Goal: Task Accomplishment & Management: Complete application form

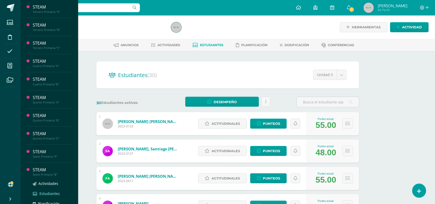
click at [46, 191] on span "Estudiantes" at bounding box center [49, 193] width 20 height 5
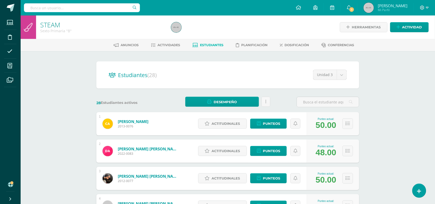
click at [164, 42] on link "Actividades" at bounding box center [165, 45] width 29 height 8
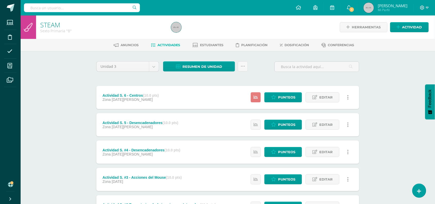
click at [254, 96] on icon at bounding box center [256, 97] width 4 height 4
click at [273, 97] on icon at bounding box center [273, 97] width 5 height 4
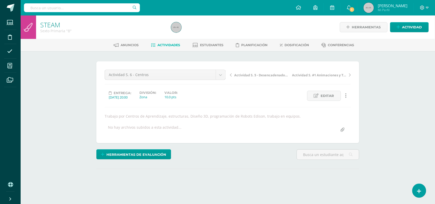
click at [223, 164] on div "¿Estás seguro que quieres eliminar esta actividad? Esto borrará la actividad y …" at bounding box center [227, 129] width 267 height 137
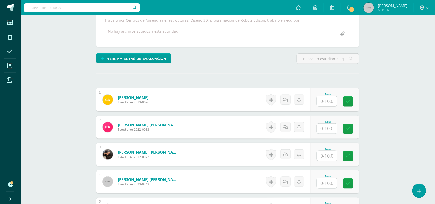
scroll to position [96, 0]
click at [325, 104] on input "text" at bounding box center [327, 101] width 20 height 10
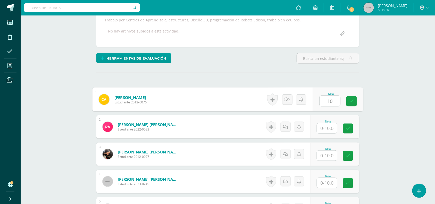
type input "10"
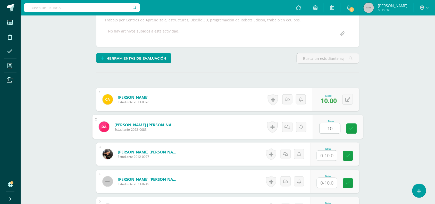
type input "10"
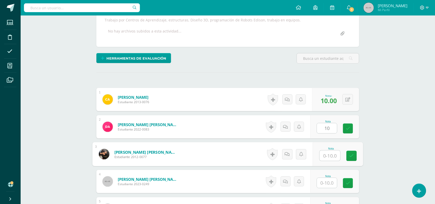
scroll to position [97, 0]
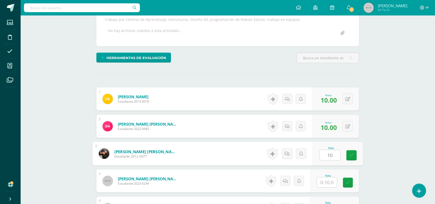
type input "10"
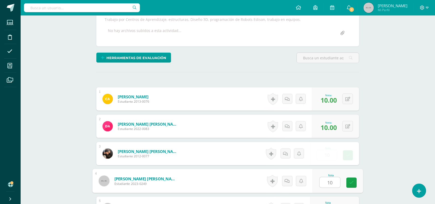
type input "10"
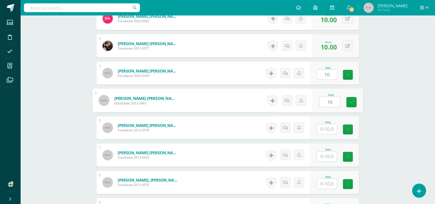
type input "10"
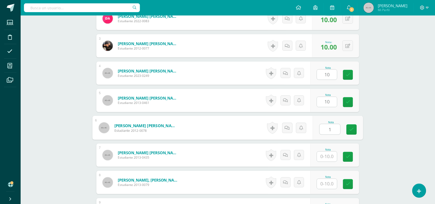
scroll to position [205, 0]
type input "10"
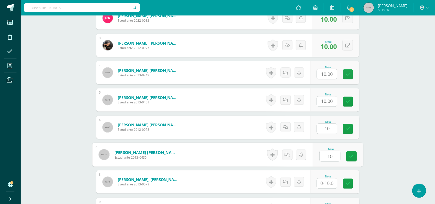
type input "10"
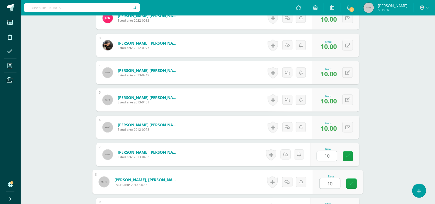
type input "10"
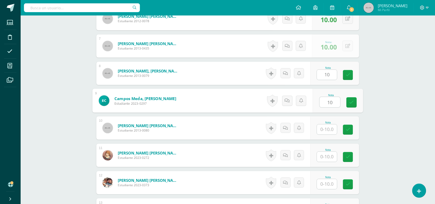
type input "10"
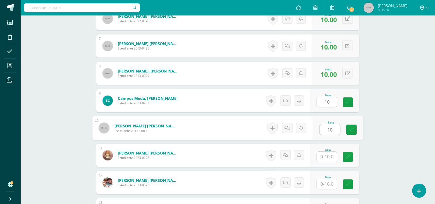
type input "10"
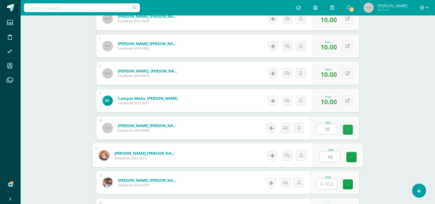
type input "10"
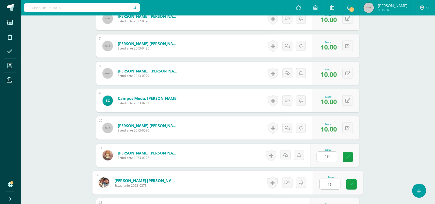
type input "10"
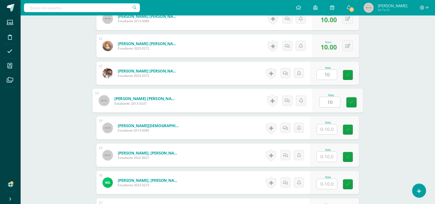
type input "10"
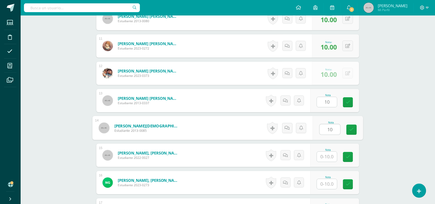
type input "10"
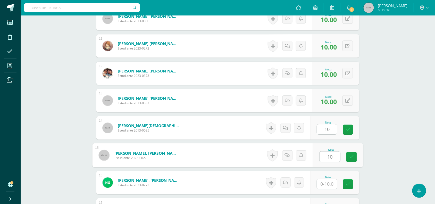
type input "10"
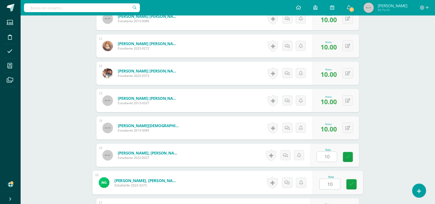
type input "10"
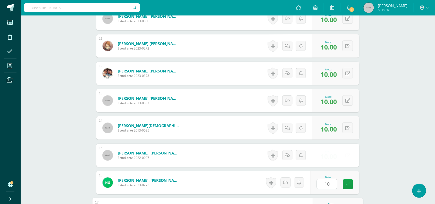
scroll to position [532, 0]
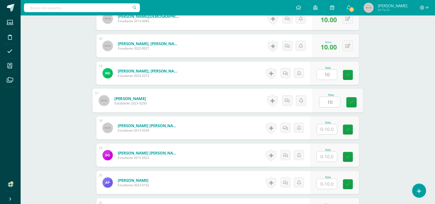
type input "10"
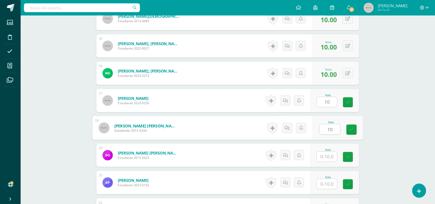
type input "10"
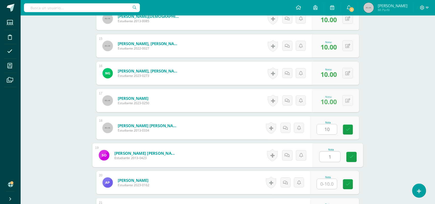
type input "1"
type input "0"
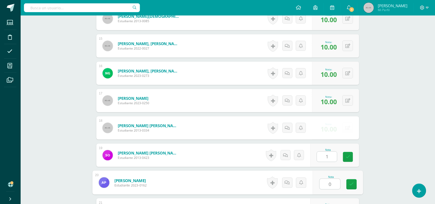
type input "1.00"
type input "0"
click at [351, 154] on button at bounding box center [347, 155] width 11 height 11
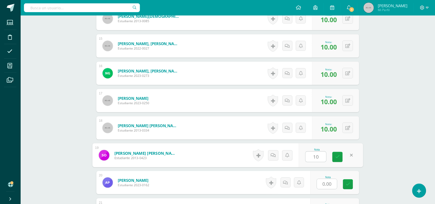
type input "10"
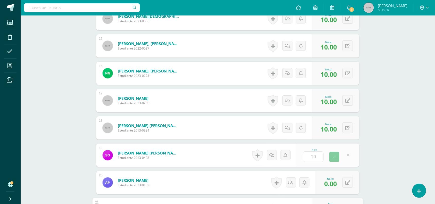
scroll to position [642, 0]
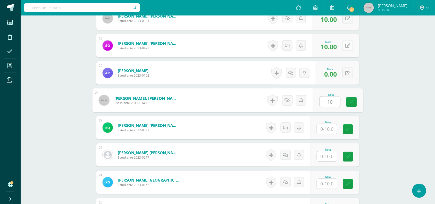
type input "10"
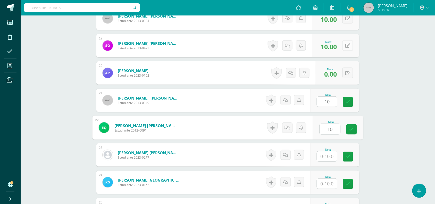
type input "10"
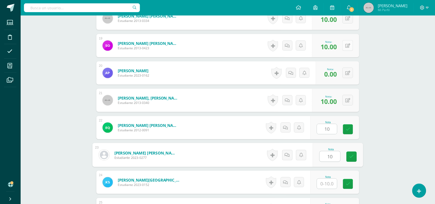
type input "10"
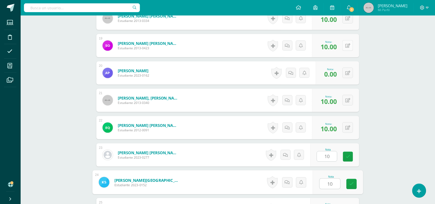
type input "10"
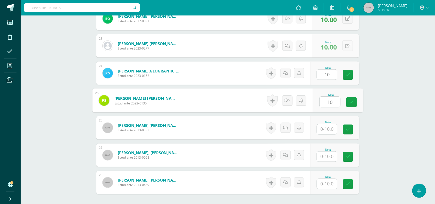
type input "10"
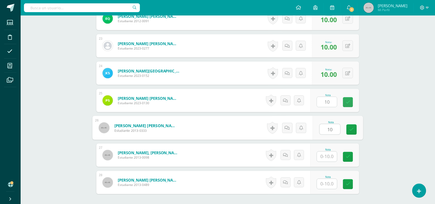
type input "10"
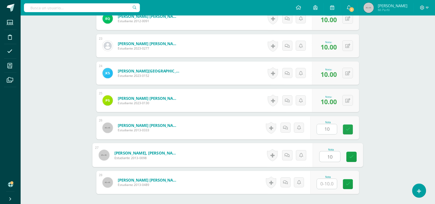
type input "10"
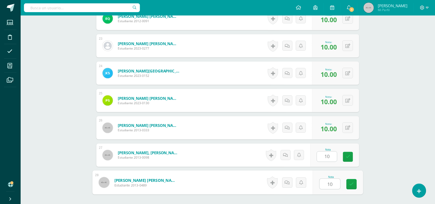
type input "10"
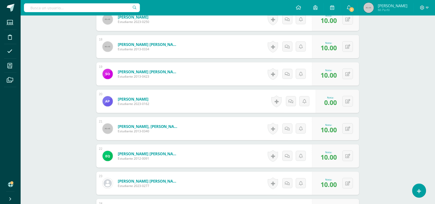
scroll to position [610, 0]
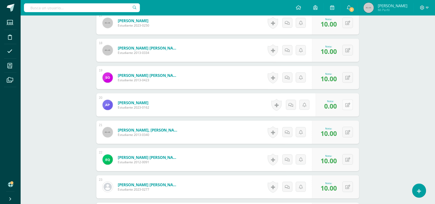
click at [352, 104] on button at bounding box center [347, 104] width 11 height 11
type input "10"
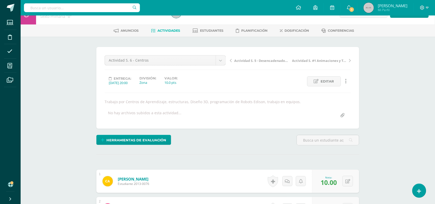
scroll to position [0, 0]
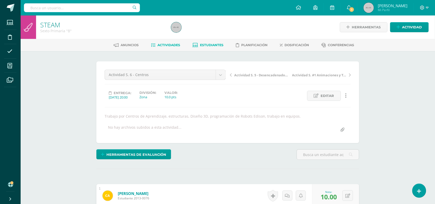
click at [206, 46] on span "Estudiantes" at bounding box center [211, 45] width 23 height 4
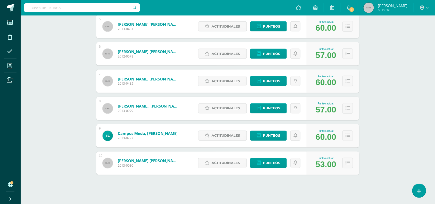
scroll to position [209, 0]
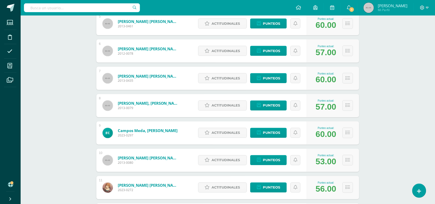
click at [51, 167] on div "STEAM Sexto Primaria "B" Herramientas Detalle de asistencias Actividad Anuncios…" at bounding box center [228, 141] width 414 height 671
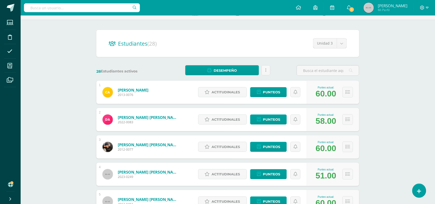
scroll to position [0, 0]
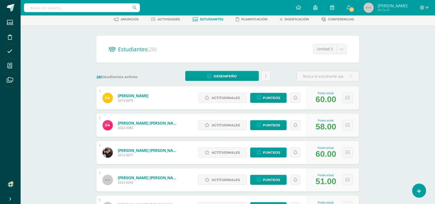
scroll to position [39, 0]
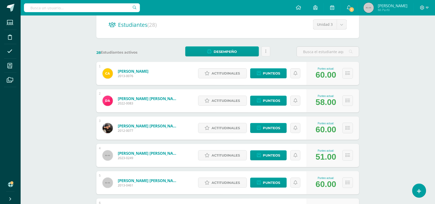
scroll to position [52, 0]
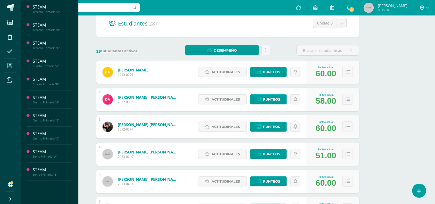
click at [14, 64] on span at bounding box center [10, 66] width 12 height 12
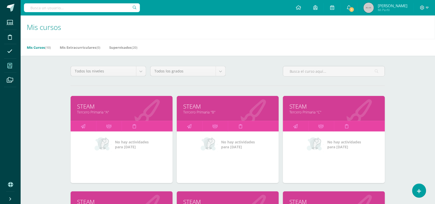
click at [101, 107] on link "STEAM" at bounding box center [121, 106] width 89 height 8
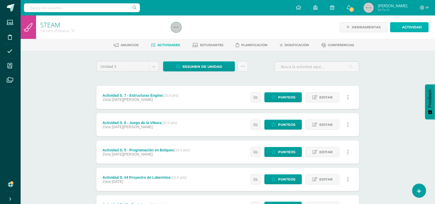
click at [394, 28] on link "Actividad" at bounding box center [409, 27] width 39 height 10
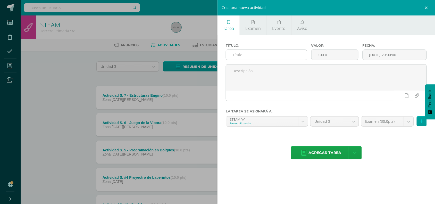
click at [269, 54] on input "text" at bounding box center [266, 55] width 81 height 10
type input "Prueba de Desempeño"
click at [322, 57] on input "100.0" at bounding box center [335, 55] width 47 height 10
type input "30"
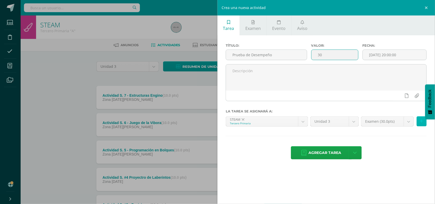
click at [423, 123] on button at bounding box center [422, 121] width 10 height 10
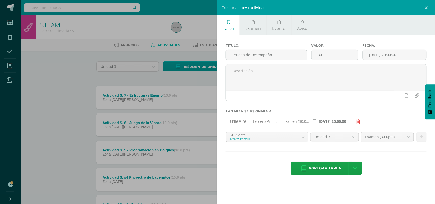
scroll to position [13, 0]
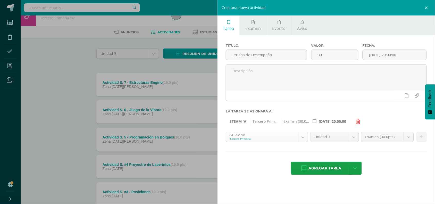
click at [300, 137] on body "Estudiantes Disciplina Asistencia Mis cursos Archivos Soporte Centro de ayuda Ú…" at bounding box center [217, 140] width 435 height 307
click at [422, 138] on icon at bounding box center [421, 137] width 3 height 4
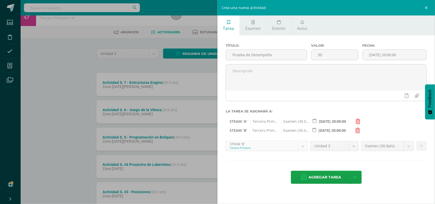
click at [306, 147] on body "Estudiantes Disciplina Asistencia Mis cursos Archivos Soporte Centro de ayuda Ú…" at bounding box center [217, 140] width 435 height 307
click at [422, 148] on icon at bounding box center [421, 146] width 3 height 4
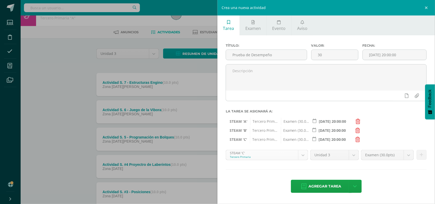
click at [308, 156] on body "Estudiantes Disciplina Asistencia Mis cursos Archivos Soporte Centro de ayuda Ú…" at bounding box center [217, 140] width 435 height 307
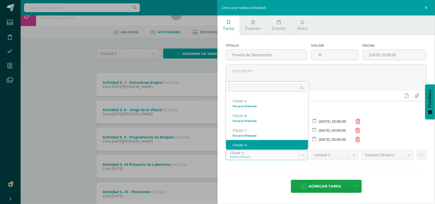
scroll to position [5, 0]
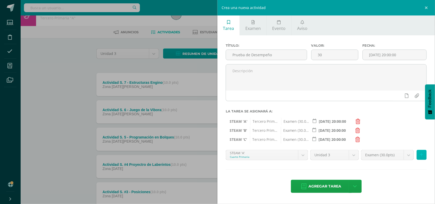
click at [425, 159] on button at bounding box center [422, 155] width 10 height 10
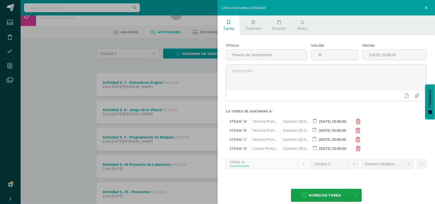
click at [301, 167] on body "Estudiantes Disciplina Asistencia Mis cursos Archivos Soporte Centro de ayuda Ú…" at bounding box center [217, 140] width 435 height 307
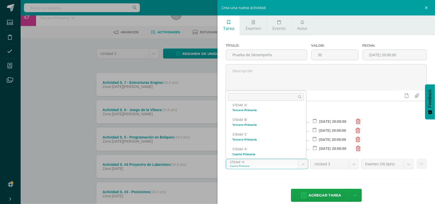
scroll to position [20, 0]
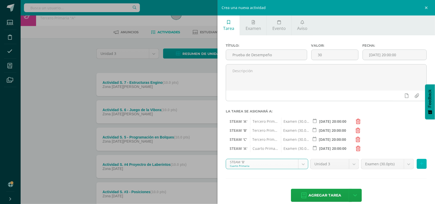
click at [420, 166] on icon at bounding box center [421, 164] width 3 height 4
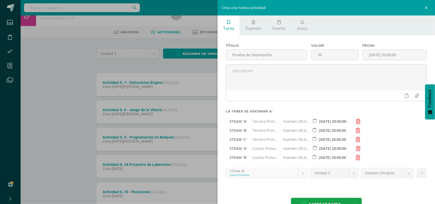
click at [299, 177] on body "Estudiantes Disciplina Asistencia Mis cursos Archivos Soporte Centro de ayuda Ú…" at bounding box center [217, 140] width 435 height 307
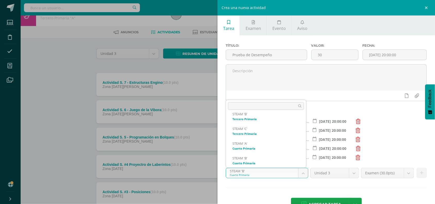
scroll to position [34, 0]
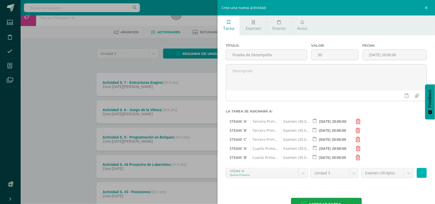
click at [420, 173] on icon at bounding box center [421, 173] width 3 height 4
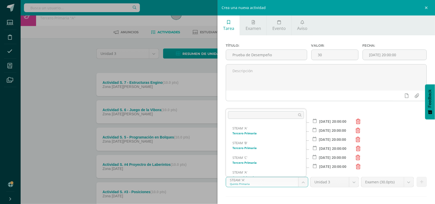
click at [305, 182] on body "Estudiantes Disciplina Asistencia Mis cursos Archivos Soporte Centro de ayuda Ú…" at bounding box center [217, 140] width 435 height 307
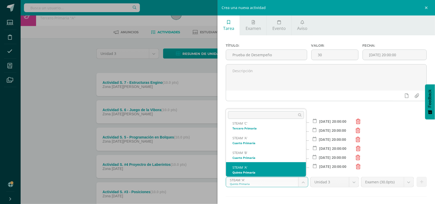
scroll to position [49, 0]
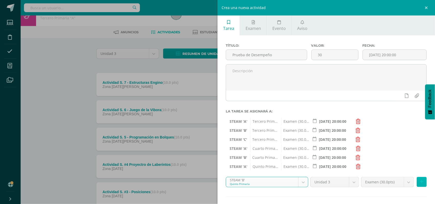
click at [420, 183] on icon at bounding box center [421, 182] width 3 height 4
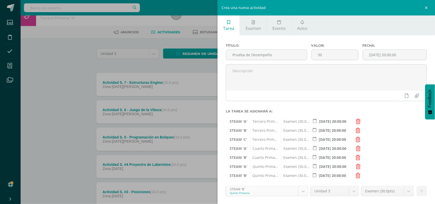
click at [303, 193] on body "Estudiantes Disciplina Asistencia Mis cursos Archivos Soporte Centro de ayuda Ú…" at bounding box center [217, 140] width 435 height 307
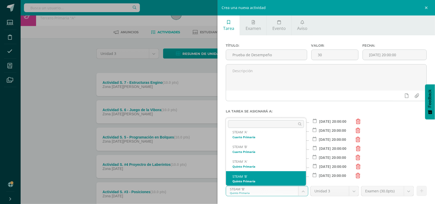
scroll to position [64, 0]
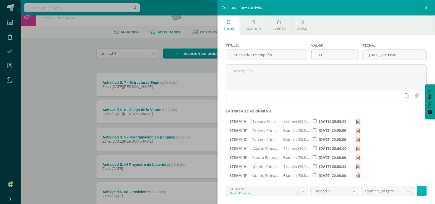
click at [420, 190] on icon at bounding box center [421, 191] width 3 height 4
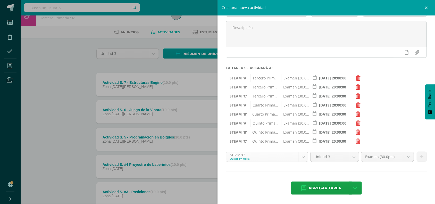
scroll to position [26, 0]
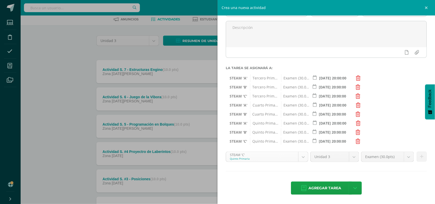
click at [303, 157] on body "Estudiantes Disciplina Asistencia Mis cursos Archivos Soporte Centro de ayuda Ú…" at bounding box center [217, 127] width 435 height 307
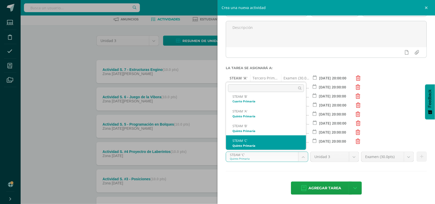
scroll to position [79, 0]
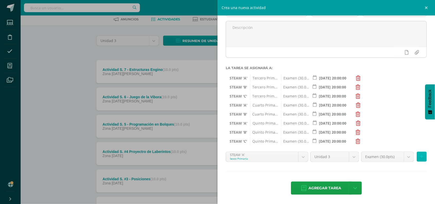
click at [420, 157] on icon at bounding box center [421, 156] width 3 height 4
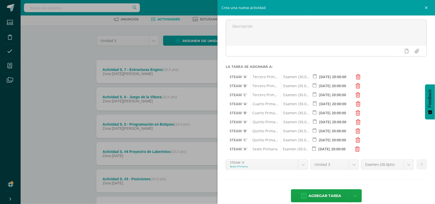
click at [298, 164] on body "Estudiantes Disciplina Asistencia Mis cursos Archivos Soporte Centro de ayuda Ú…" at bounding box center [217, 127] width 435 height 307
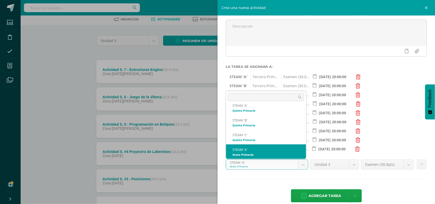
scroll to position [93, 0]
select select "30489"
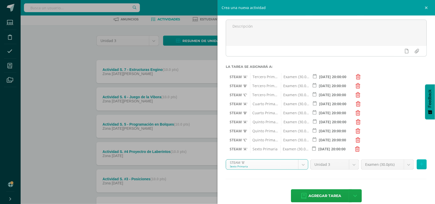
click at [420, 168] on button at bounding box center [422, 164] width 10 height 10
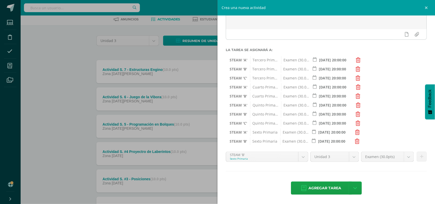
scroll to position [63, 0]
click at [322, 189] on span "Agregar tarea" at bounding box center [325, 188] width 33 height 13
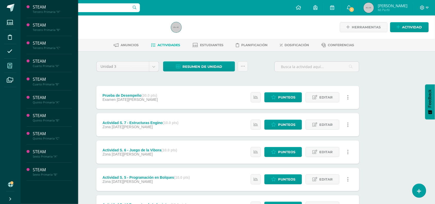
click at [10, 68] on icon at bounding box center [9, 65] width 5 height 5
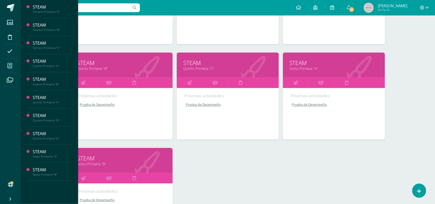
scroll to position [235, 0]
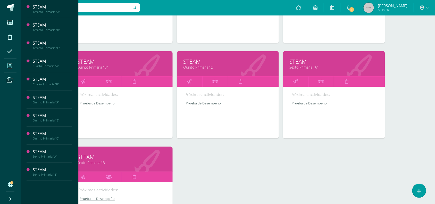
click at [301, 64] on link "STEAM" at bounding box center [333, 62] width 89 height 8
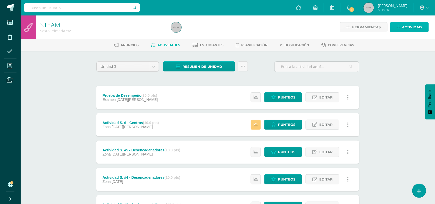
click at [399, 27] on icon at bounding box center [398, 27] width 3 height 4
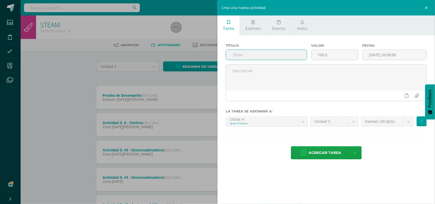
click at [255, 57] on input "text" at bounding box center [266, 55] width 81 height 10
type input "Actividad S. 7 - Ensamblaje Engino"
click at [322, 54] on input "100.0" at bounding box center [335, 55] width 47 height 10
type input "10"
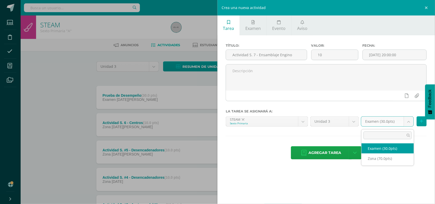
click at [412, 122] on body "Estudiantes Disciplina Asistencia Mis cursos Archivos Soporte Centro de ayuda Ú…" at bounding box center [217, 153] width 435 height 307
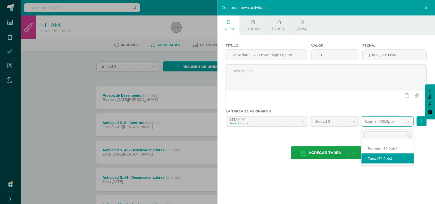
select select "41521"
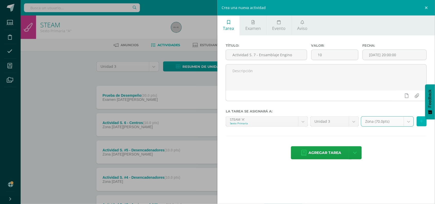
click at [422, 126] on button at bounding box center [422, 121] width 10 height 10
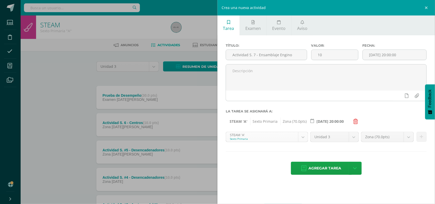
click at [306, 139] on body "Estudiantes Disciplina Asistencia Mis cursos Archivos Soporte Centro de ayuda Ú…" at bounding box center [217, 153] width 435 height 307
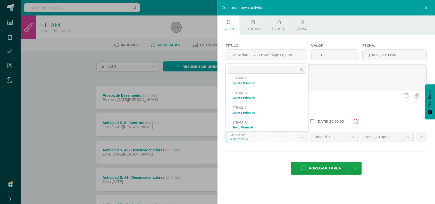
scroll to position [93, 0]
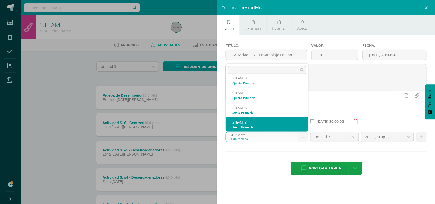
select select "30489"
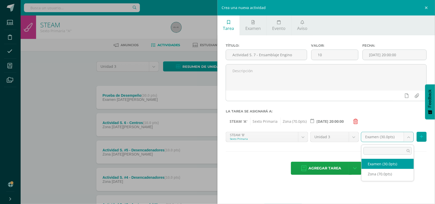
click at [405, 141] on body "Estudiantes Disciplina Asistencia Mis cursos Archivos Soporte Centro de ayuda Ú…" at bounding box center [217, 153] width 435 height 307
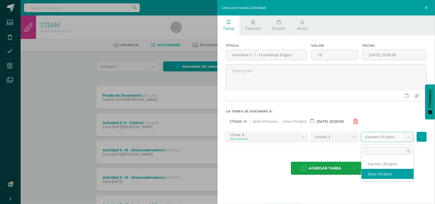
select select "41531"
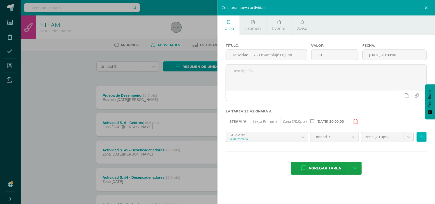
click at [421, 139] on icon at bounding box center [421, 137] width 3 height 4
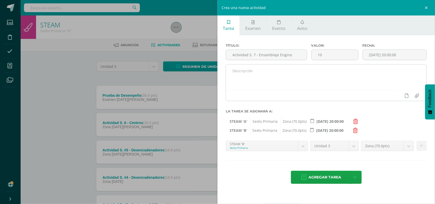
click at [328, 88] on textarea at bounding box center [326, 77] width 200 height 26
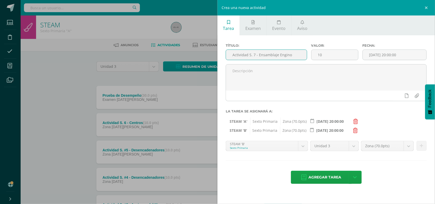
click at [276, 58] on input "Actividad S. 7 - Ensamblaje Engino" at bounding box center [266, 55] width 81 height 10
type input "Actividad S. 7 - Ensamblajes Engino"
click at [312, 177] on span "Agregar tarea" at bounding box center [325, 177] width 33 height 13
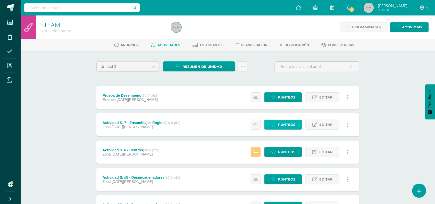
click at [276, 127] on icon at bounding box center [273, 124] width 5 height 4
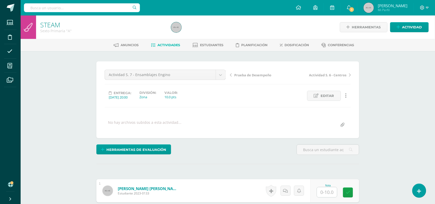
click at [267, 156] on div "Herramientas de evaluación Lista de cotejo Escala de valoración Puntos Extra Su…" at bounding box center [227, 151] width 267 height 15
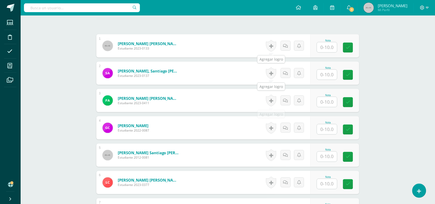
scroll to position [166, 0]
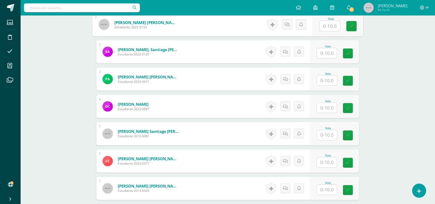
click at [328, 22] on input "text" at bounding box center [330, 26] width 21 height 10
type input "10"
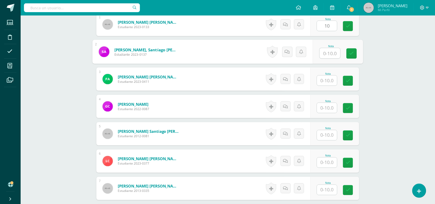
scroll to position [166, 0]
click at [327, 55] on input "text" at bounding box center [330, 53] width 21 height 10
type input "7"
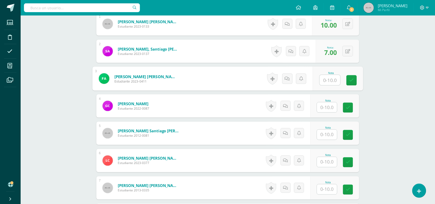
scroll to position [167, 0]
type input "9"
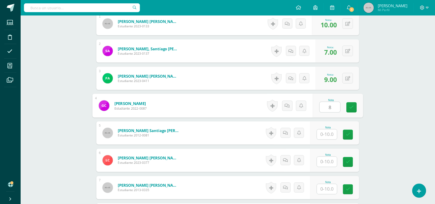
type input "8"
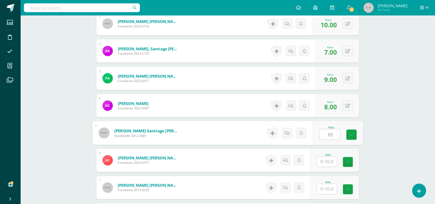
type input "10"
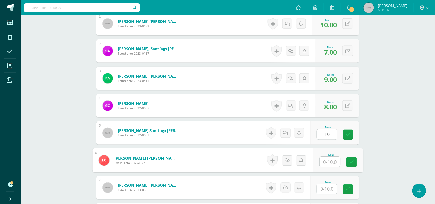
type input "1"
type input "8"
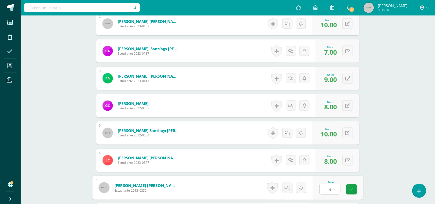
type input "9"
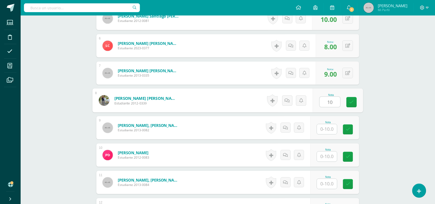
type input "10"
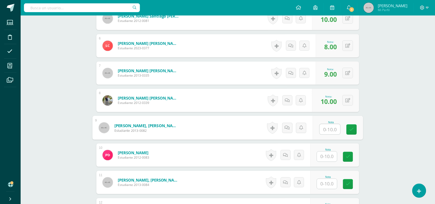
type input "8"
type input "7"
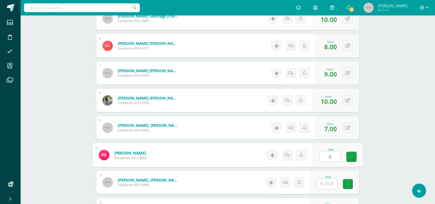
type input "8"
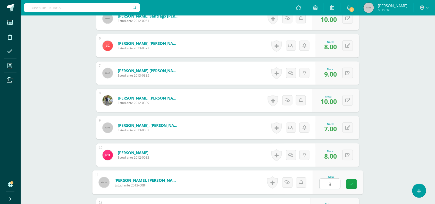
type input "8"
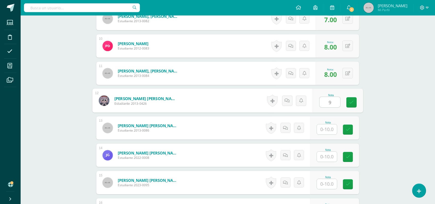
type input "9"
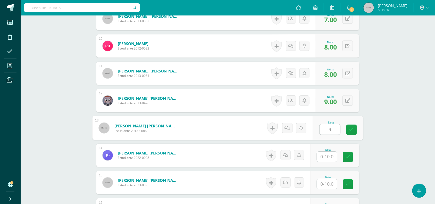
type input "9"
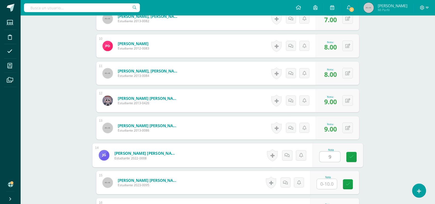
type input "9"
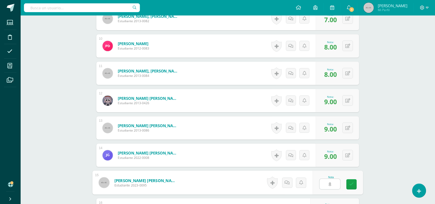
type input "8"
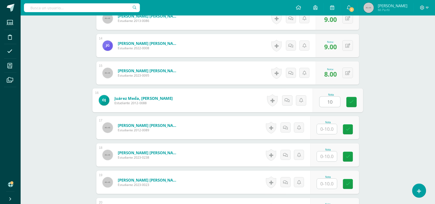
type input "10"
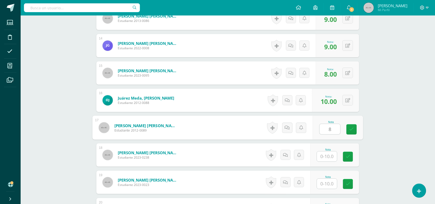
type input "8"
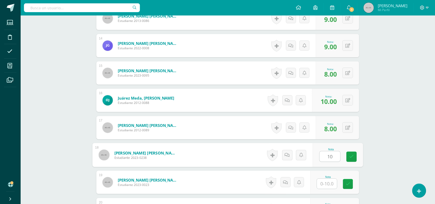
type input "10"
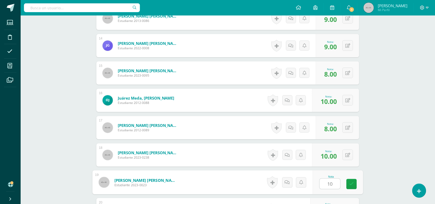
type input "10"
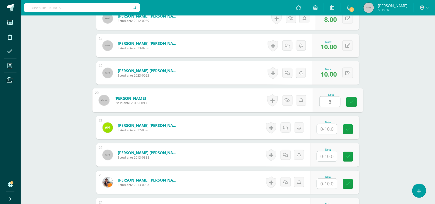
type input "8"
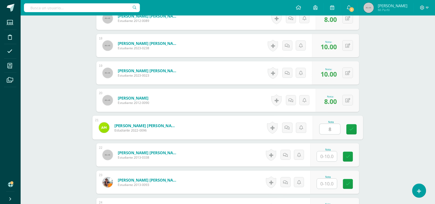
type input "8"
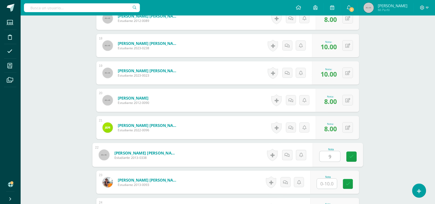
type input "9"
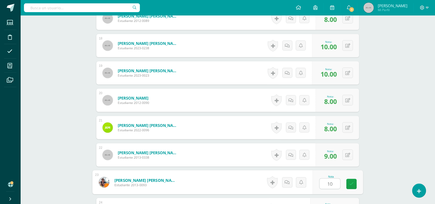
type input "10"
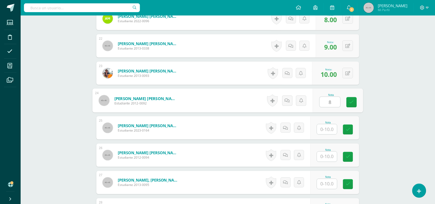
type input "8"
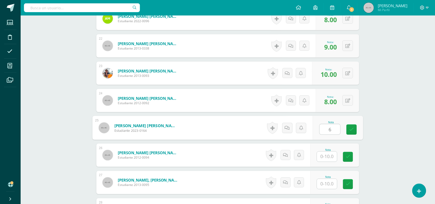
type input "6"
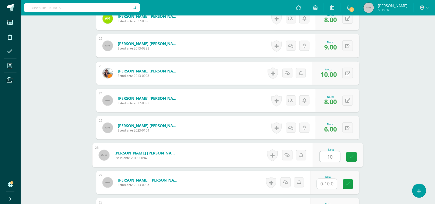
type input "10"
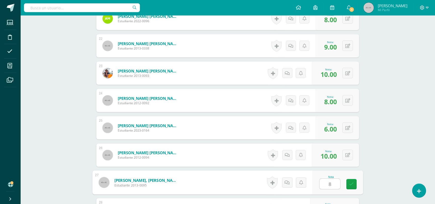
type input "8"
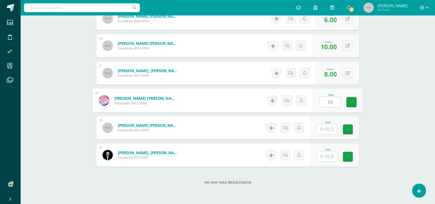
type input "10"
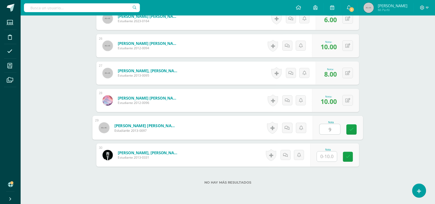
type input "9"
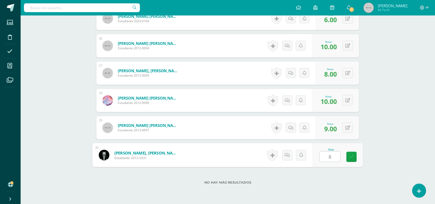
type input "8"
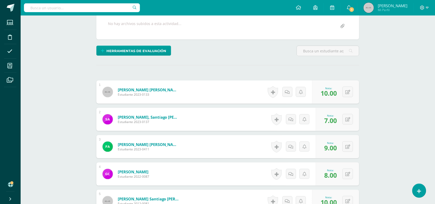
scroll to position [0, 0]
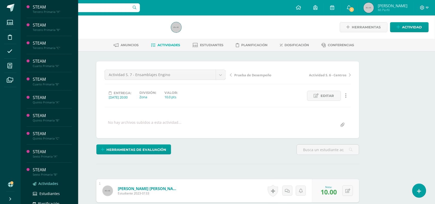
click at [46, 183] on span "Actividades" at bounding box center [48, 183] width 20 height 5
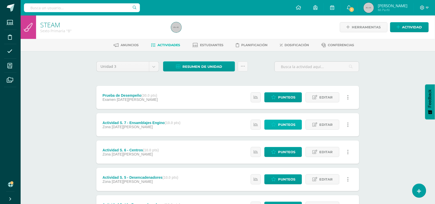
click at [276, 125] on link "Punteos" at bounding box center [283, 125] width 38 height 10
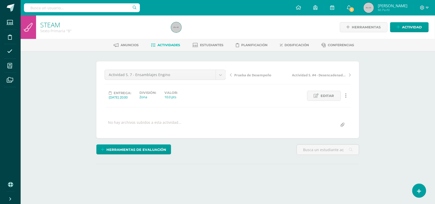
click at [264, 143] on div "¿Estás seguro que quieres eliminar esta actividad? Esto borrará la actividad y …" at bounding box center [227, 127] width 267 height 132
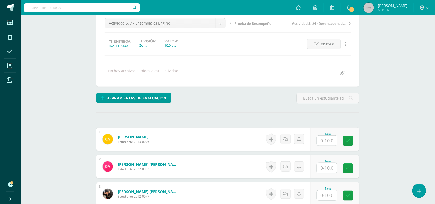
scroll to position [52, 0]
click at [326, 142] on input "text" at bounding box center [330, 140] width 21 height 10
type input "10"
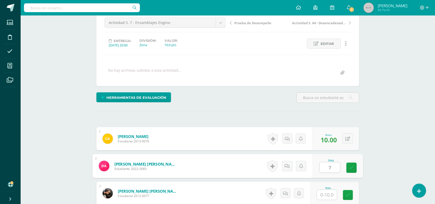
scroll to position [52, 0]
type input "7"
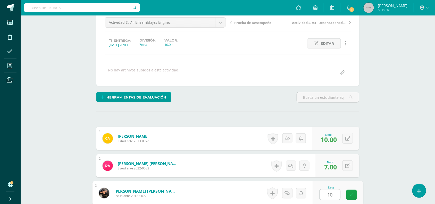
type input "10"
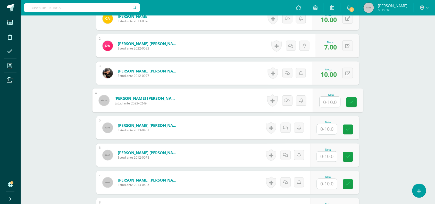
type input "6"
type input "7"
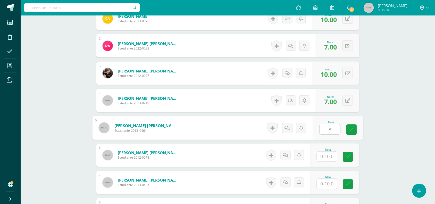
type input "8"
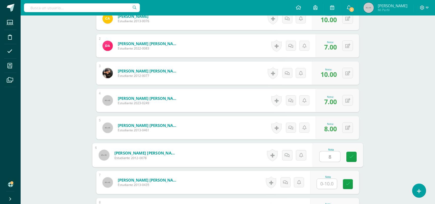
type input "8"
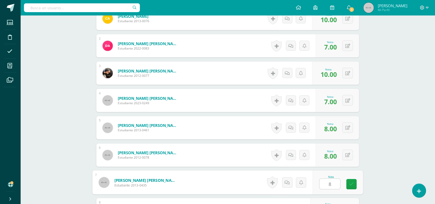
type input "8"
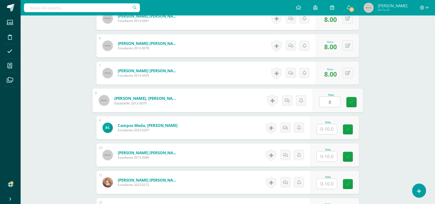
type input "8"
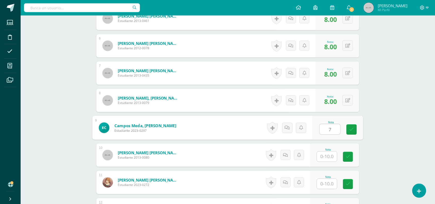
type input "7"
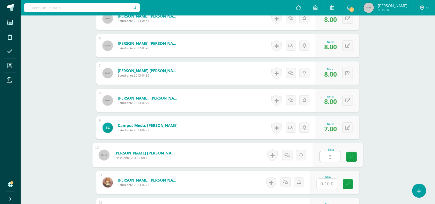
type input "6"
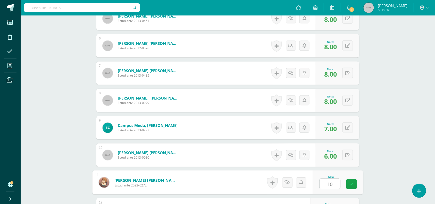
type input "10"
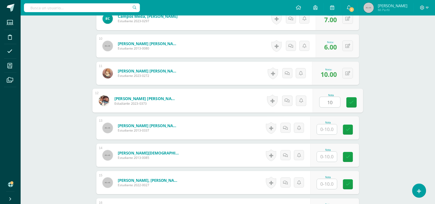
type input "10"
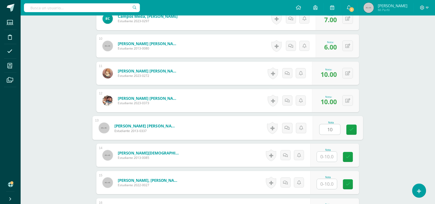
type input "10"
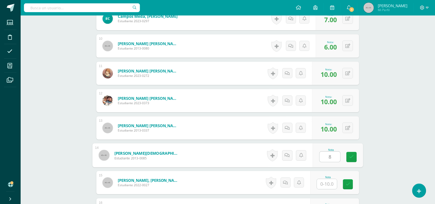
type input "8"
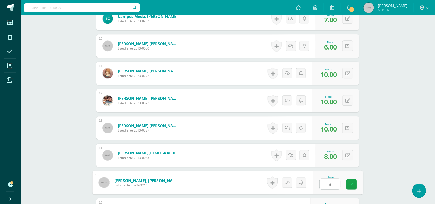
type input "8"
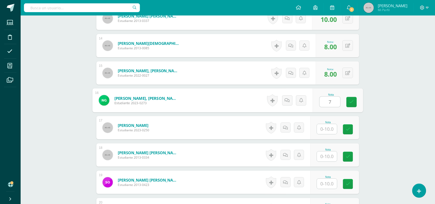
type input "7"
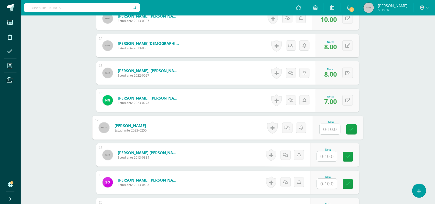
type input "7"
type input "8"
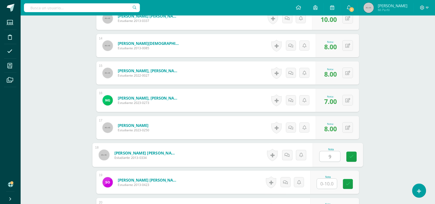
type input "9"
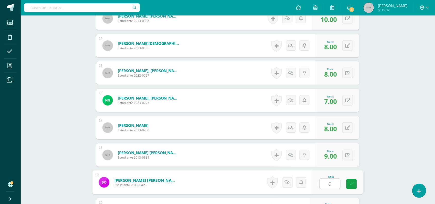
type input "9"
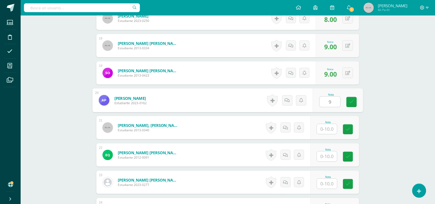
type input "9"
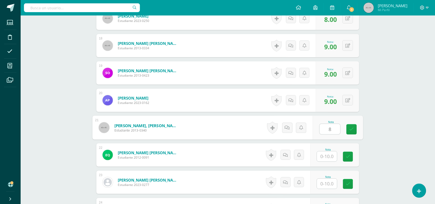
type input "8"
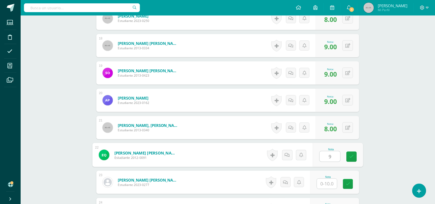
type input "9"
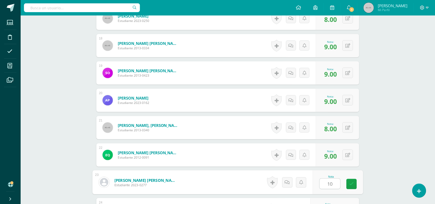
type input "10"
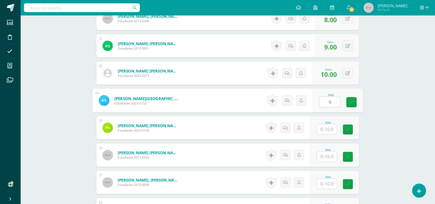
type input "9"
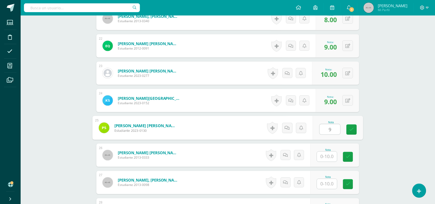
type input "9"
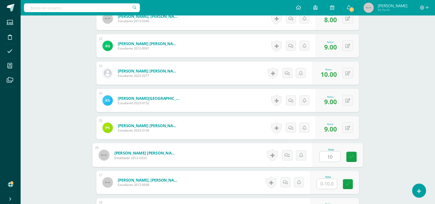
type input "10"
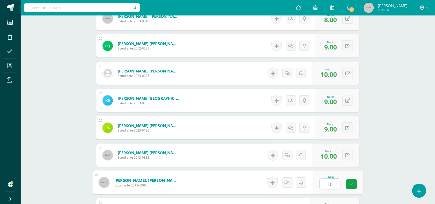
type input "10"
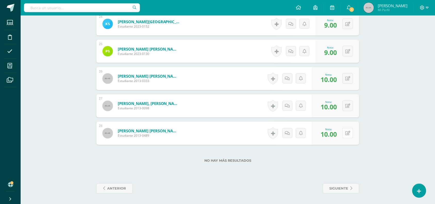
click at [351, 134] on button at bounding box center [347, 133] width 11 height 11
type input "9"
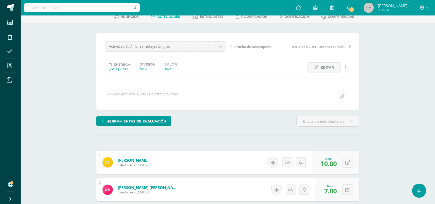
scroll to position [0, 0]
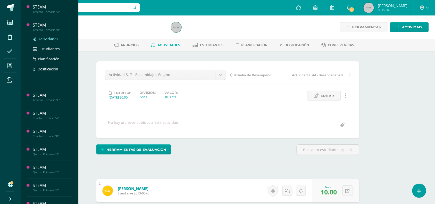
click at [49, 39] on span "Actividades" at bounding box center [48, 38] width 20 height 5
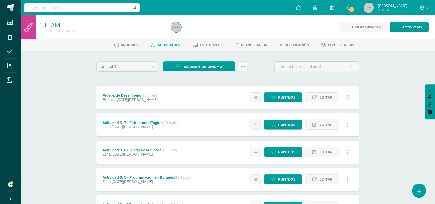
click at [280, 103] on div "Estatus de Actividad: 19 Estudiantes sin calificar 0 Estudiantes con cero Media…" at bounding box center [301, 97] width 116 height 23
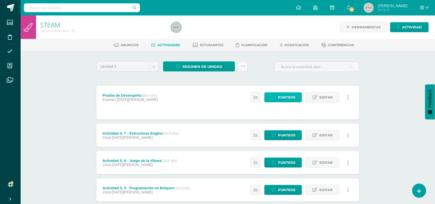
click at [280, 99] on span "Punteos" at bounding box center [286, 98] width 17 height 10
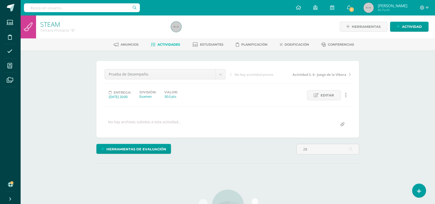
scroll to position [1, 0]
type input "2"
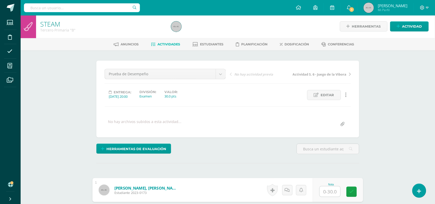
click at [323, 194] on input "text" at bounding box center [330, 191] width 21 height 10
type input "28"
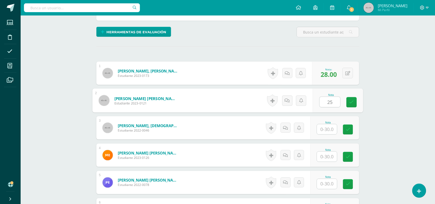
type input "25"
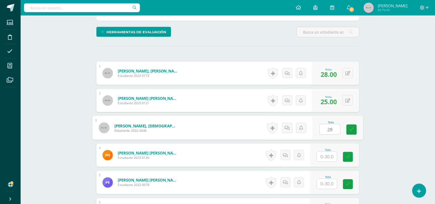
type input "28"
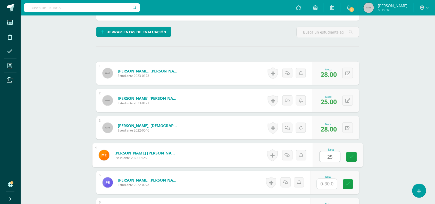
type input "25"
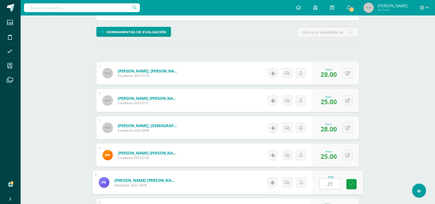
type input "27"
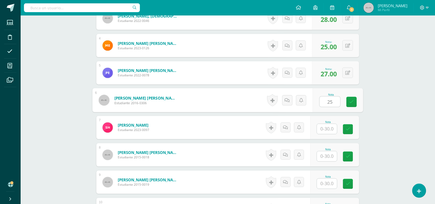
type input "25"
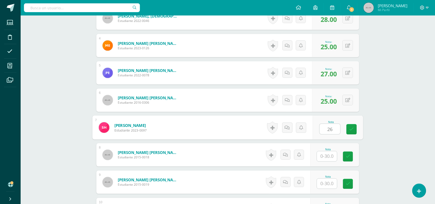
type input "26"
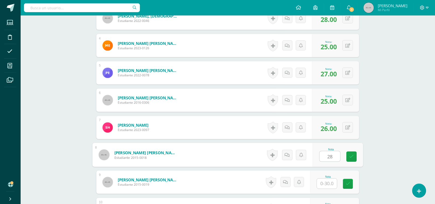
type input "28"
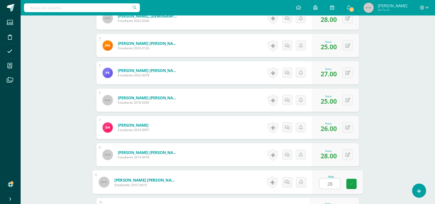
type input "28"
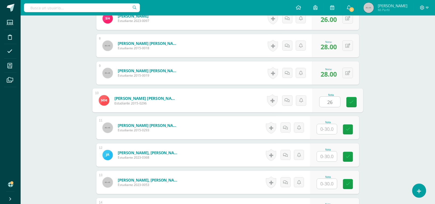
type input "26"
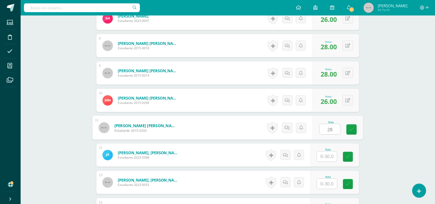
type input "28"
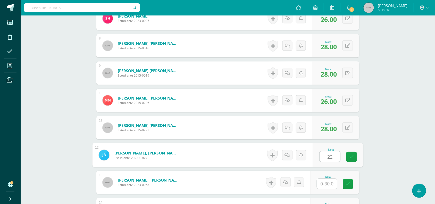
type input "22"
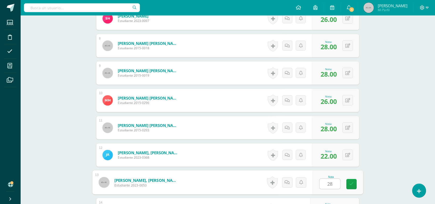
type input "28"
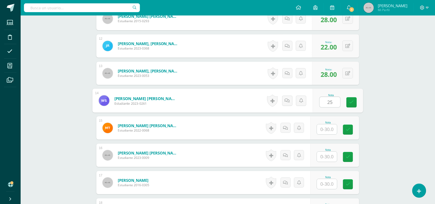
type input "25"
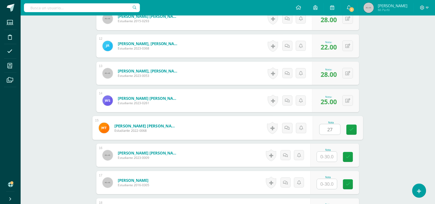
type input "27"
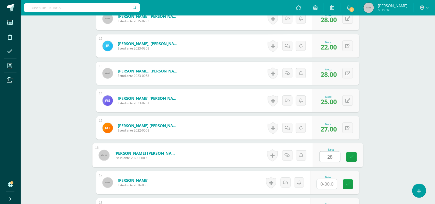
type input "28"
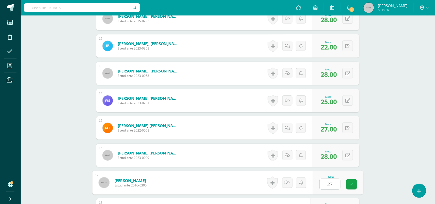
type input "27"
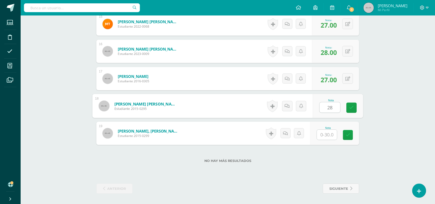
type input "28"
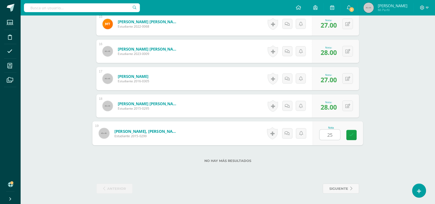
type input "25"
